Goal: Task Accomplishment & Management: Manage account settings

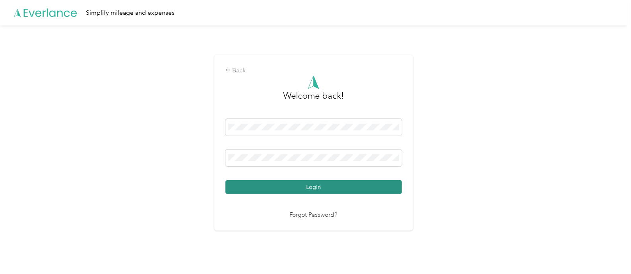
click at [320, 188] on button "Login" at bounding box center [313, 187] width 177 height 14
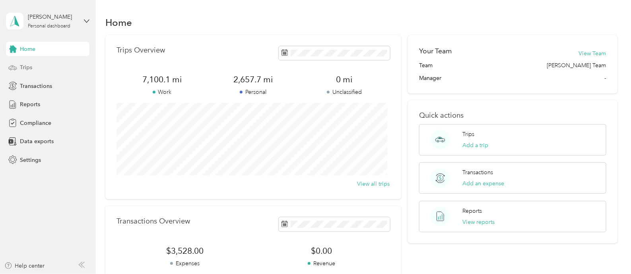
click at [27, 67] on span "Trips" at bounding box center [26, 67] width 12 height 8
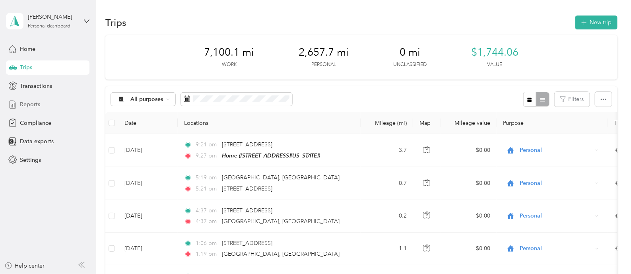
click at [22, 103] on span "Reports" at bounding box center [30, 104] width 20 height 8
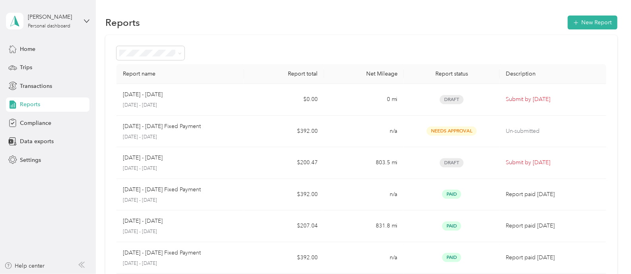
click at [445, 161] on span "Draft" at bounding box center [452, 162] width 24 height 9
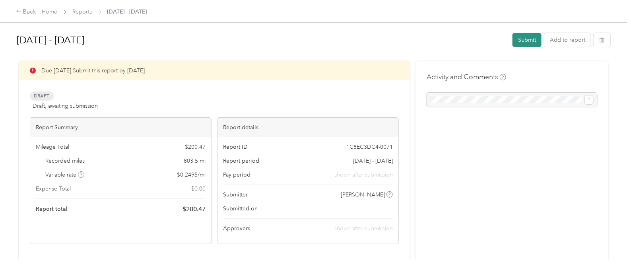
click at [522, 42] on button "Submit" at bounding box center [527, 40] width 29 height 14
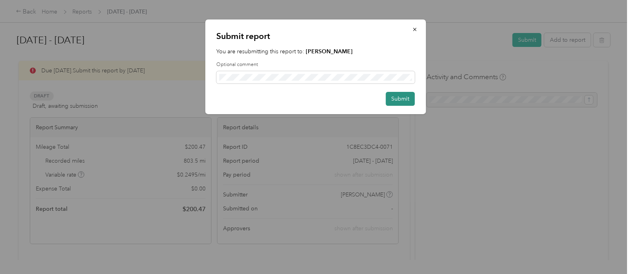
click at [398, 95] on button "Submit" at bounding box center [400, 99] width 29 height 14
click at [398, 95] on button "Submit" at bounding box center [395, 99] width 37 height 14
